Goal: Information Seeking & Learning: Find specific fact

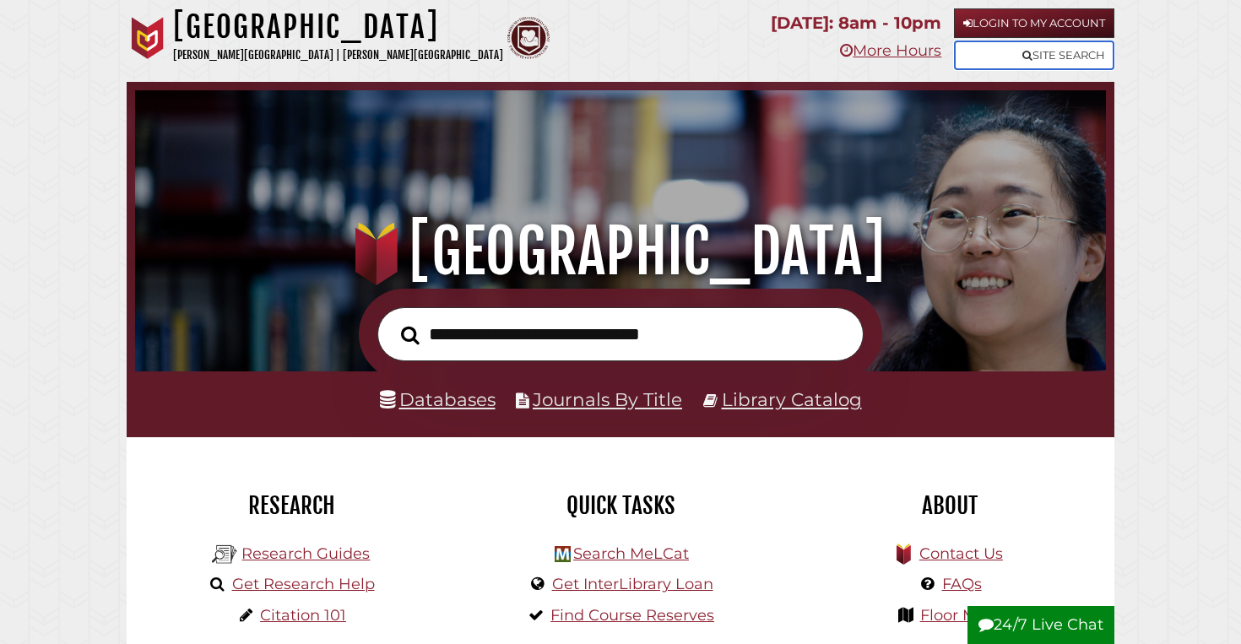
click at [1071, 57] on link "Site Search" at bounding box center [1034, 56] width 160 height 30
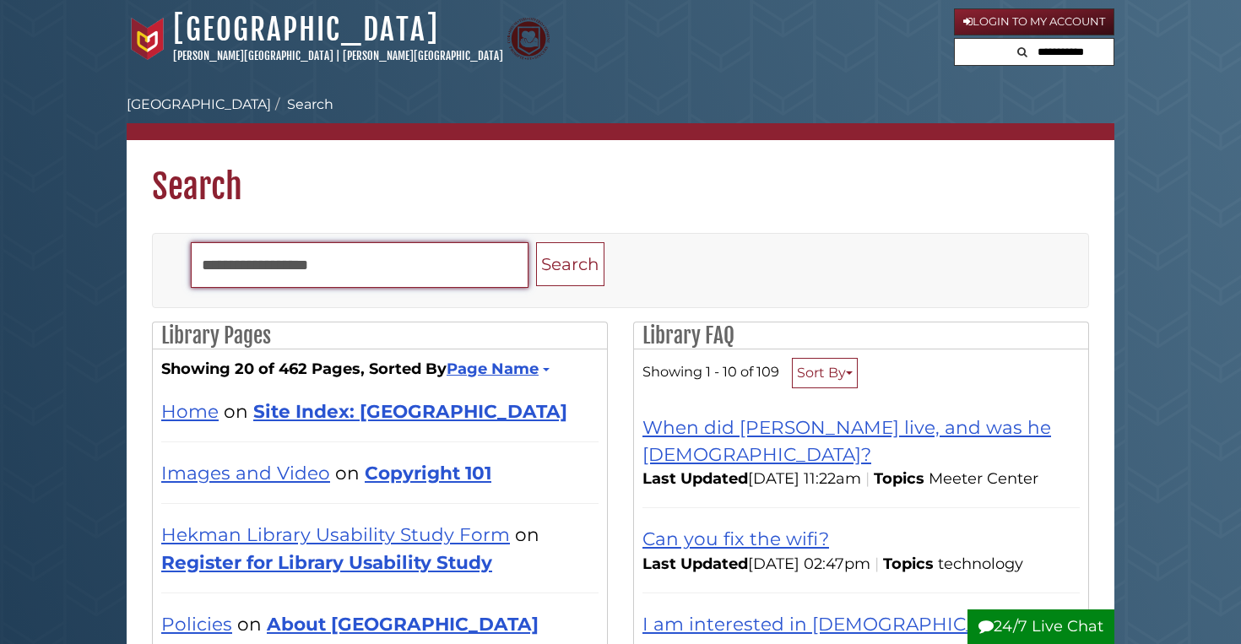
click at [349, 269] on input "Search" at bounding box center [360, 265] width 338 height 46
type input "*"
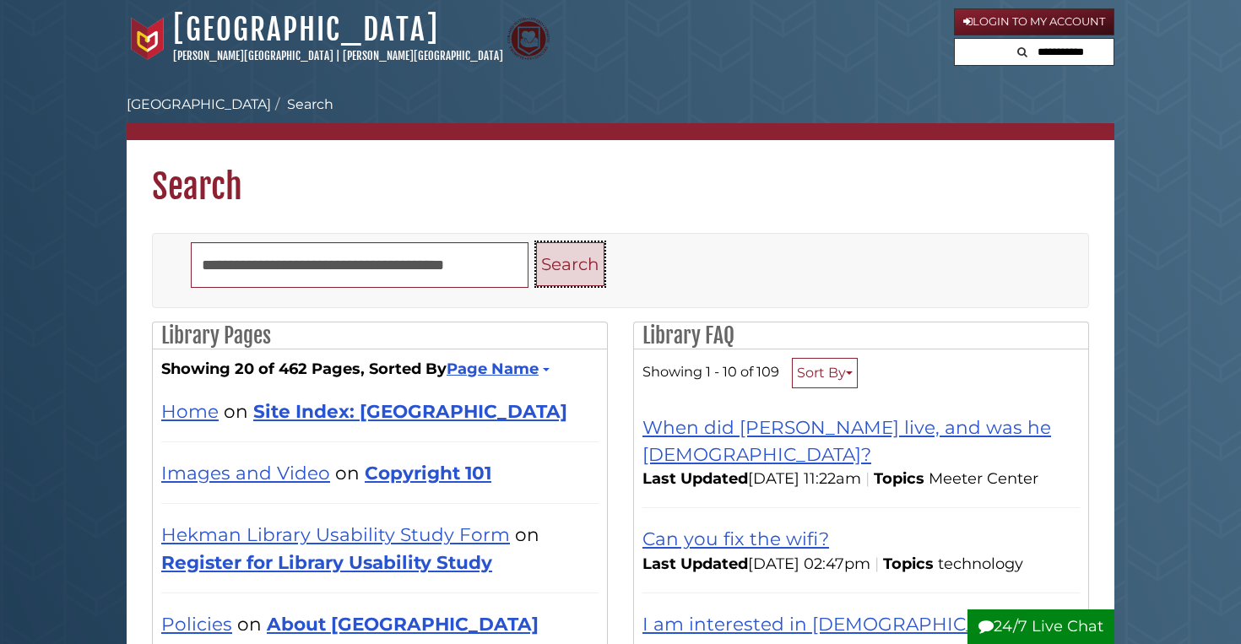
click at [550, 263] on button "Search" at bounding box center [570, 264] width 68 height 45
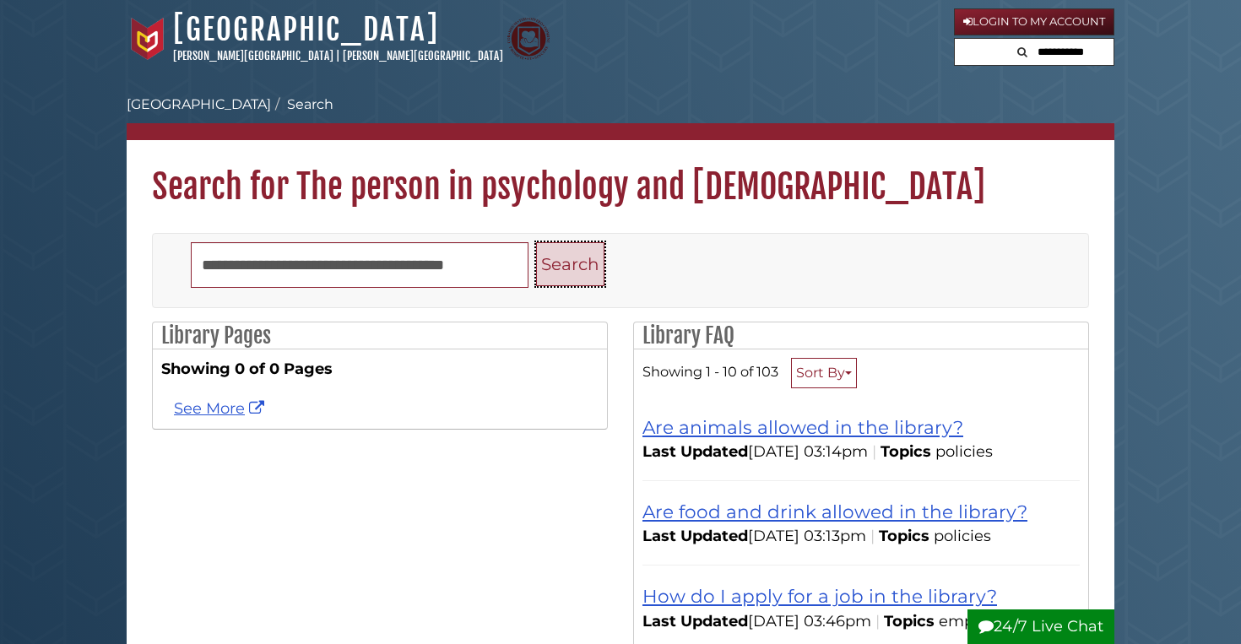
click at [557, 276] on button "Search" at bounding box center [570, 264] width 68 height 45
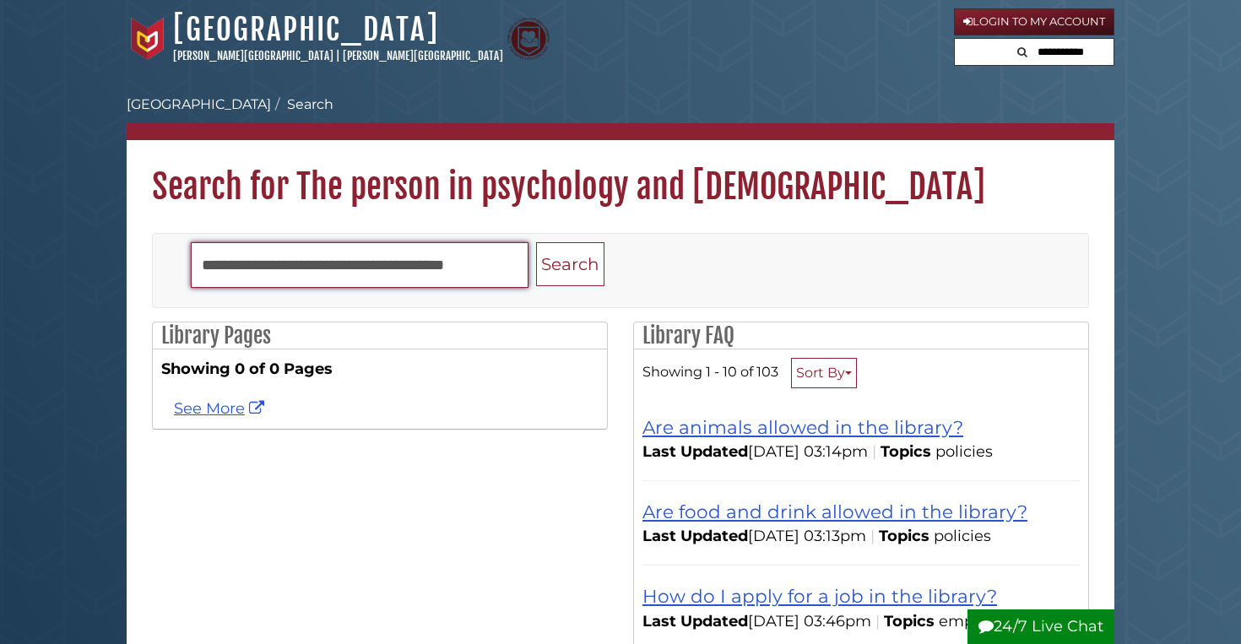
click at [511, 274] on input "**********" at bounding box center [360, 265] width 338 height 46
type input "*"
click at [223, 270] on input "*" at bounding box center [360, 265] width 338 height 46
type input "**********"
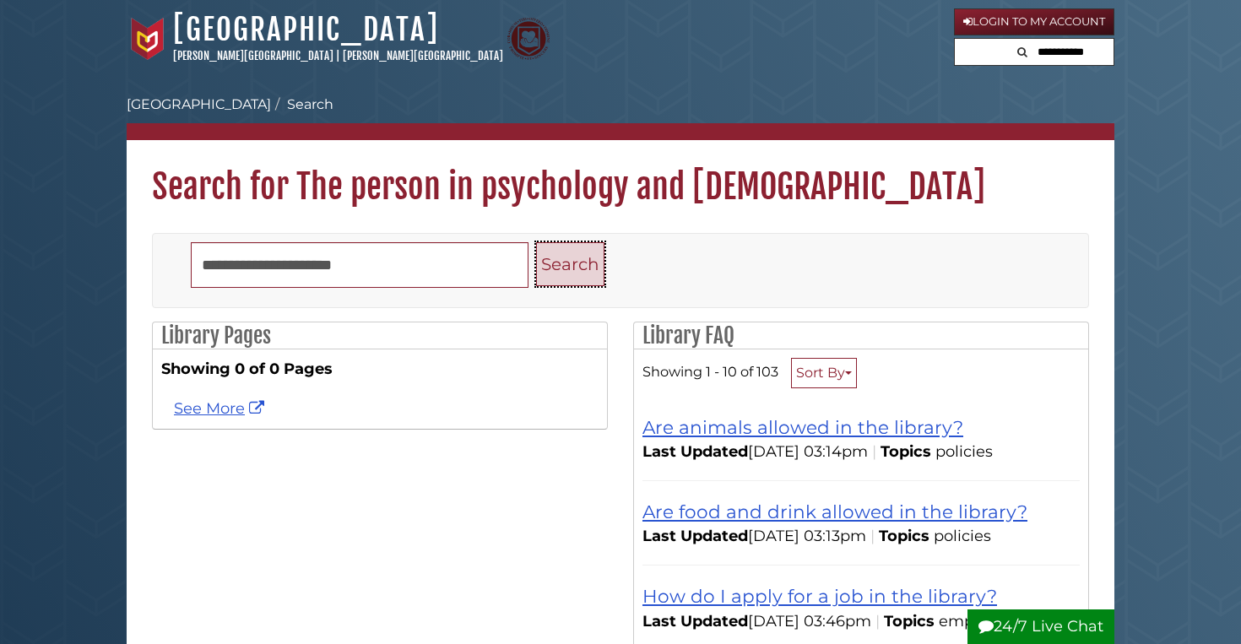
click at [588, 250] on button "Search" at bounding box center [570, 264] width 68 height 45
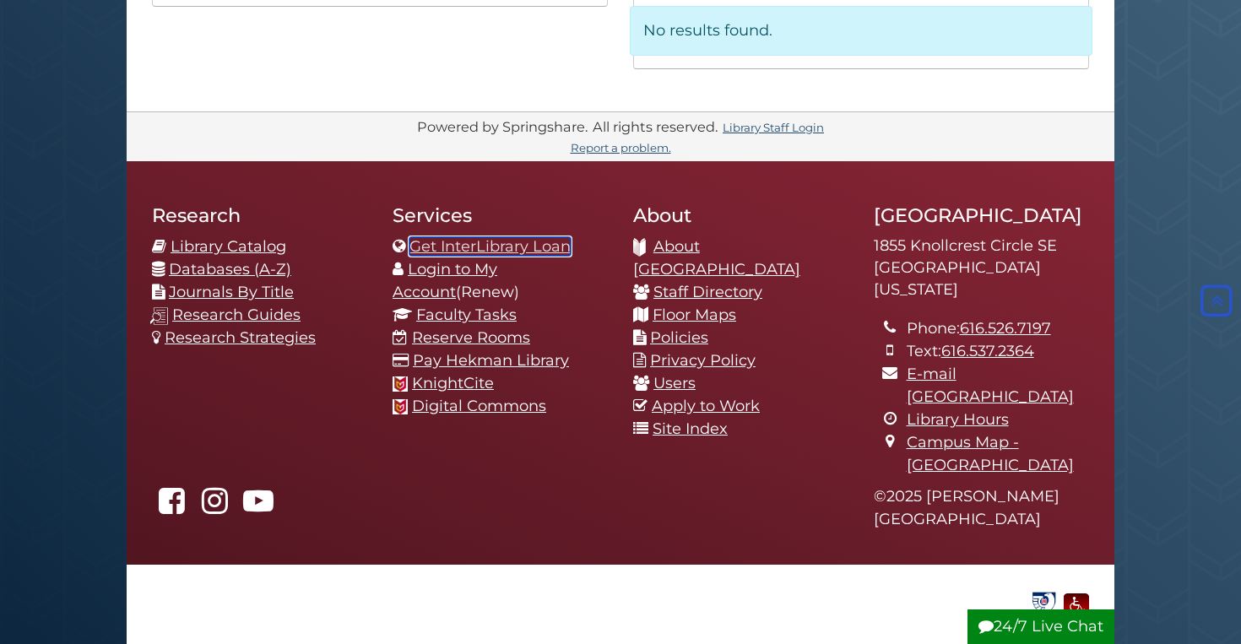
click at [410, 251] on link "Get InterLibrary Loan" at bounding box center [489, 246] width 161 height 19
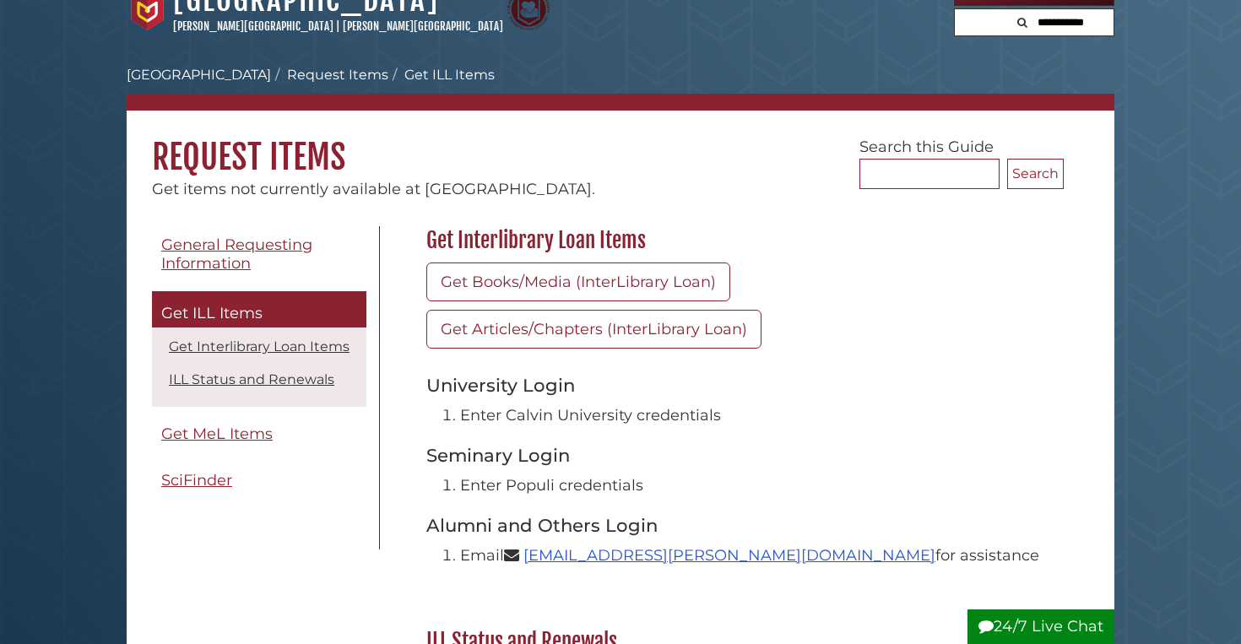
scroll to position [28, 0]
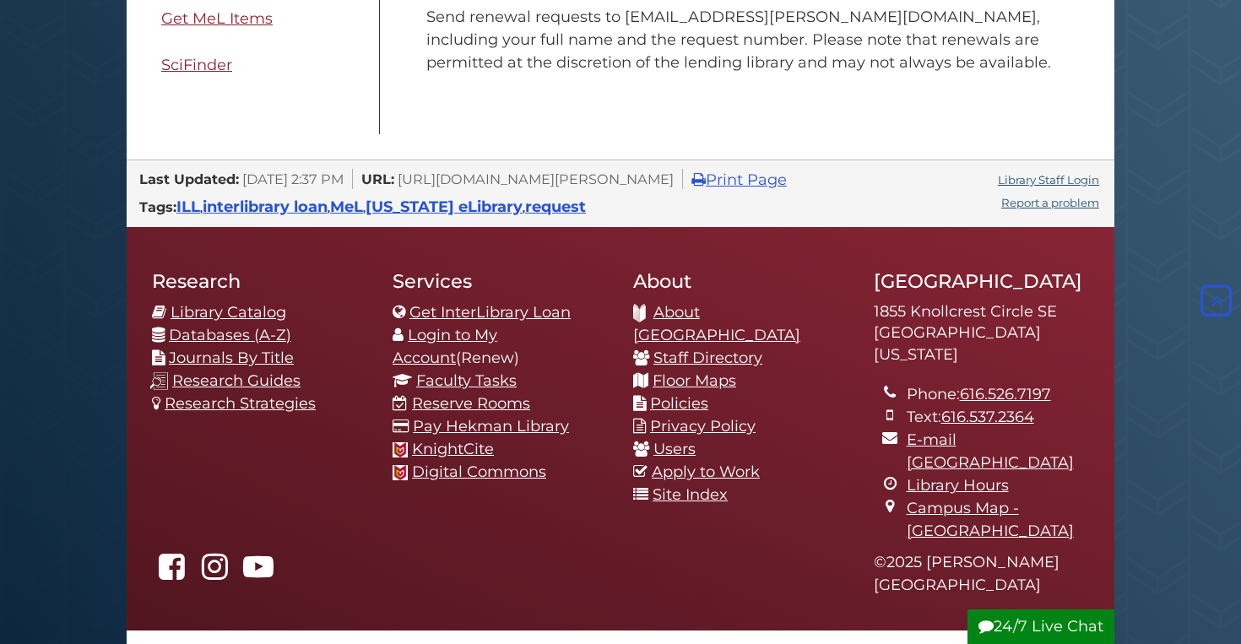
click at [851, 255] on div "About .heklogo-allwhite-cls-1 { fill: url(#heklogo-allwhite-linear-gradient); }…" at bounding box center [740, 387] width 241 height 271
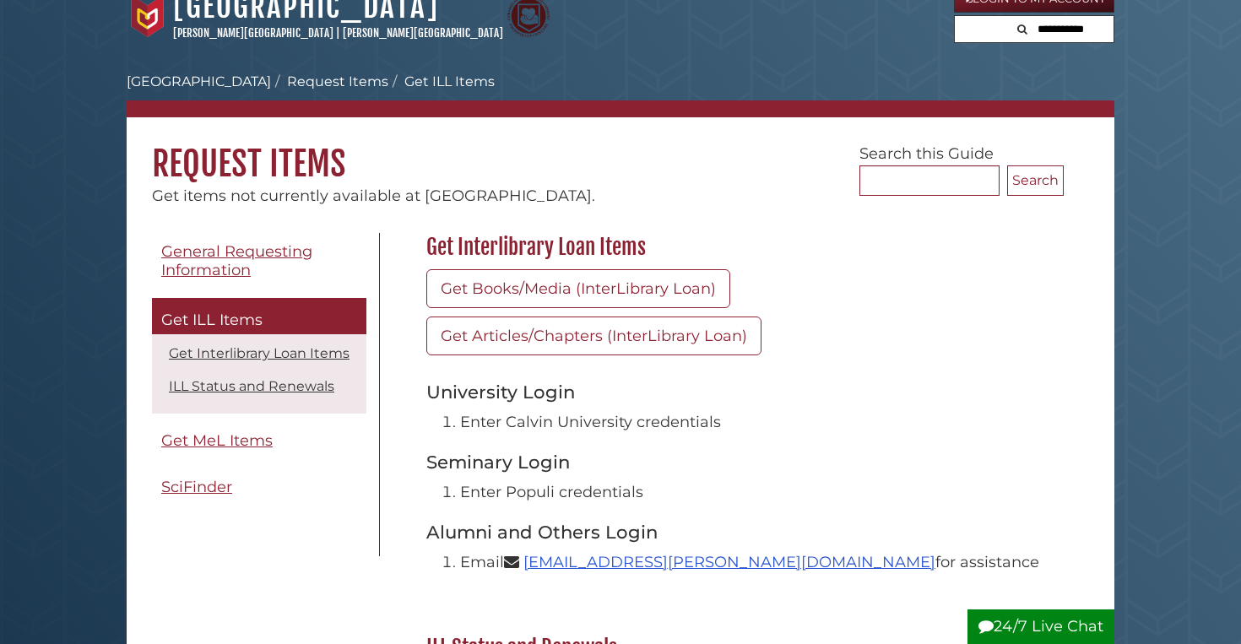
scroll to position [0, 0]
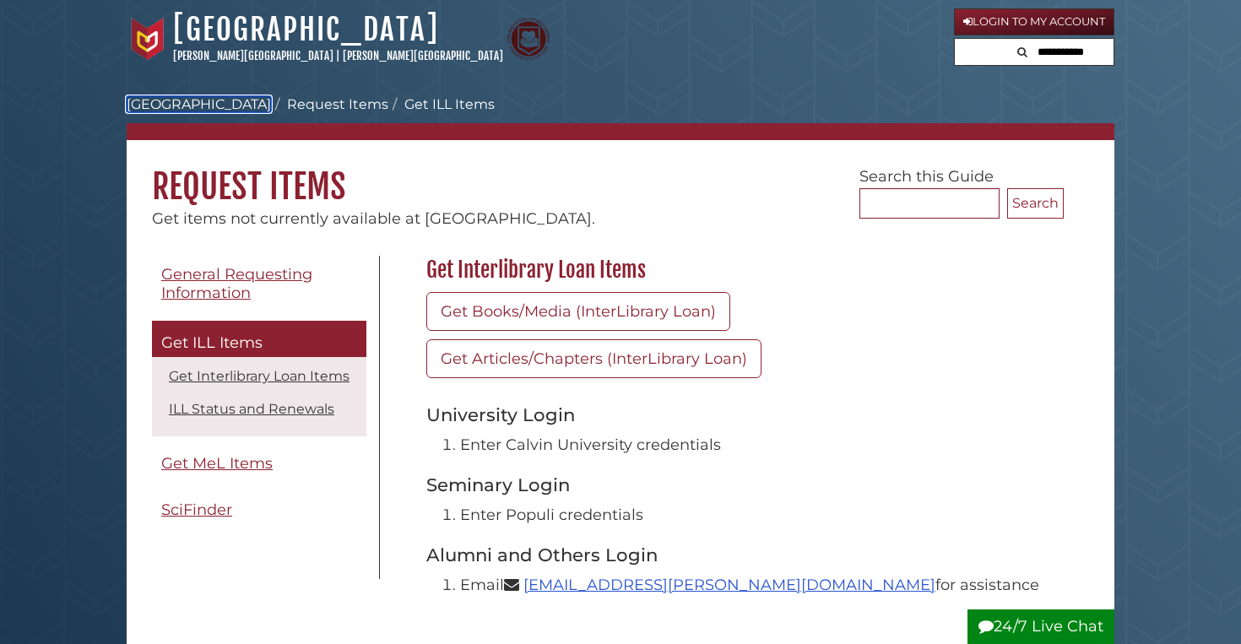
click at [198, 100] on link "[GEOGRAPHIC_DATA]" at bounding box center [199, 104] width 144 height 16
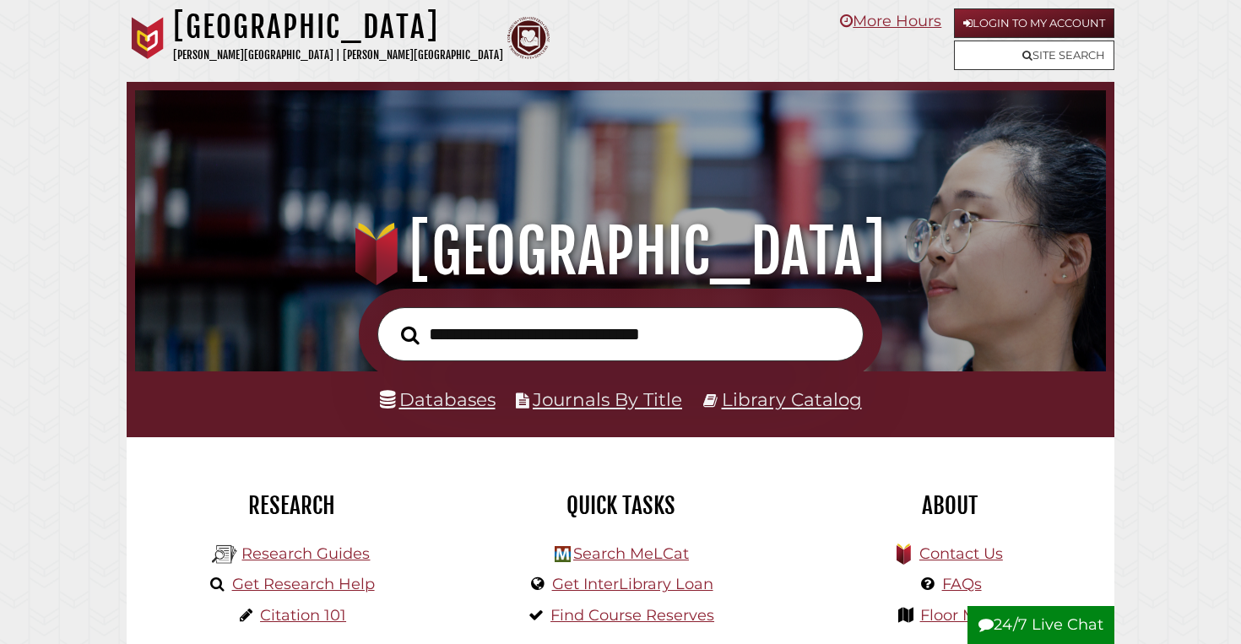
scroll to position [321, 962]
click at [373, 346] on form at bounding box center [620, 335] width 523 height 92
click at [473, 345] on input "text" at bounding box center [620, 334] width 486 height 55
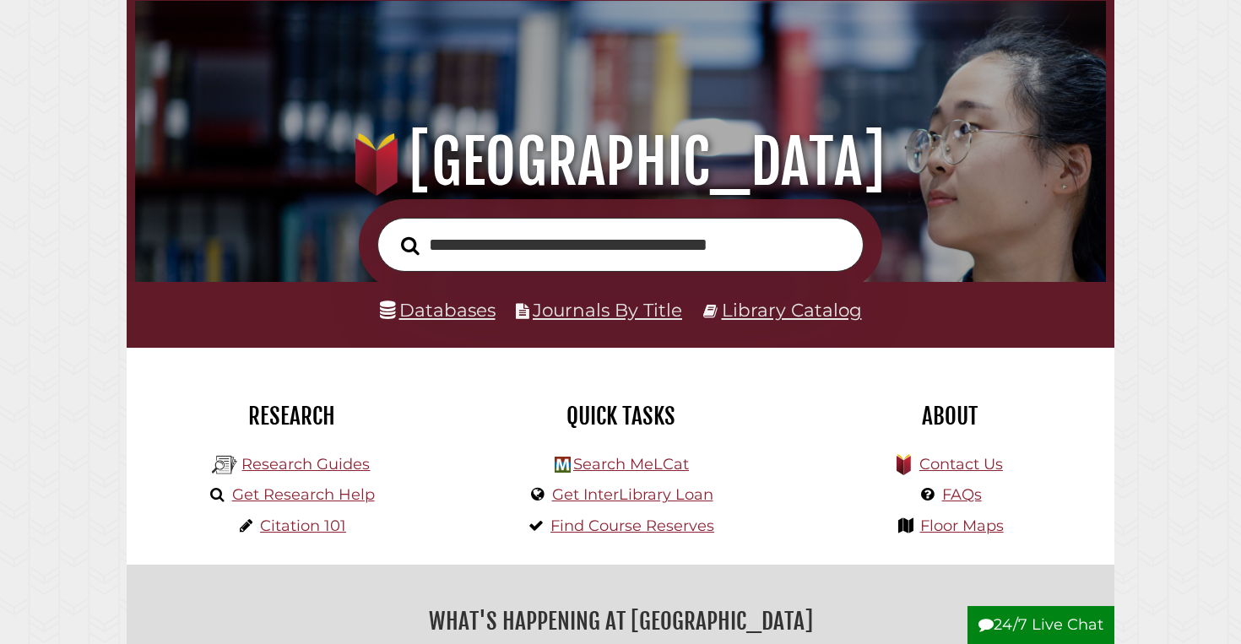
scroll to position [0, 0]
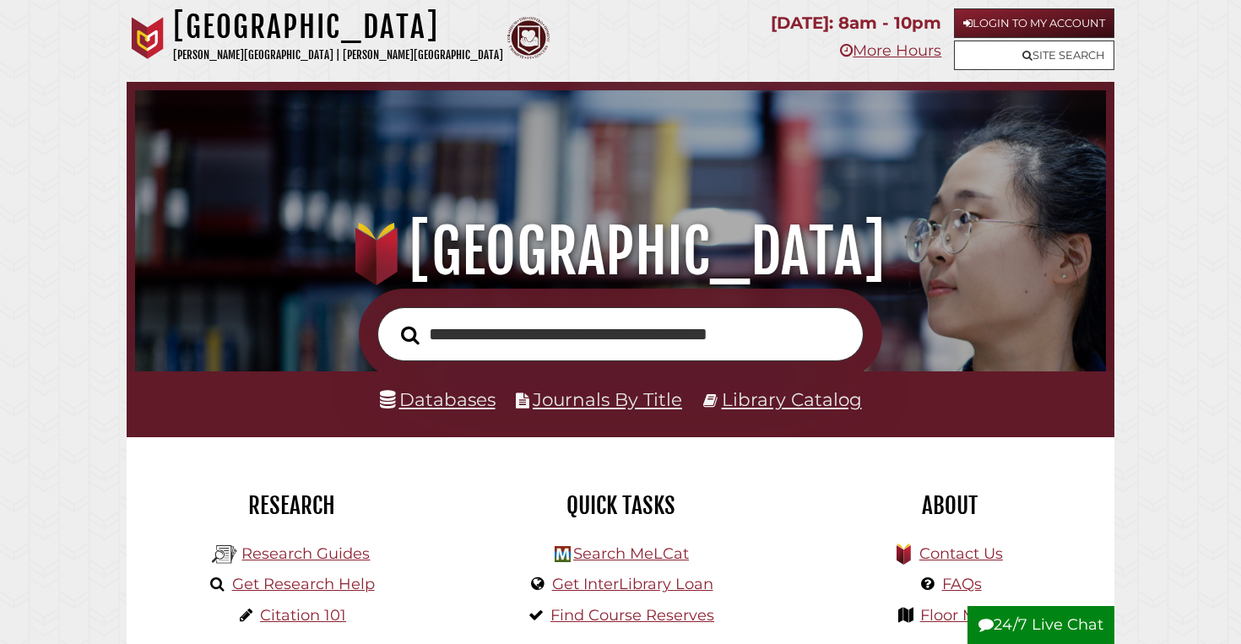
click at [825, 322] on input "**********" at bounding box center [620, 334] width 486 height 55
type input "**********"
click at [392, 321] on button "Search" at bounding box center [409, 335] width 35 height 29
